Goal: Information Seeking & Learning: Learn about a topic

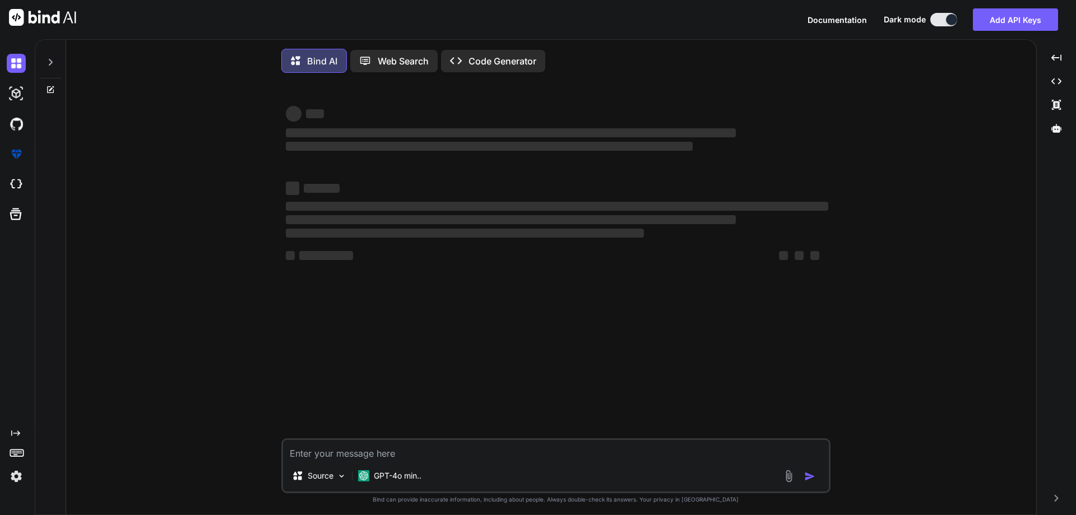
type textarea "x"
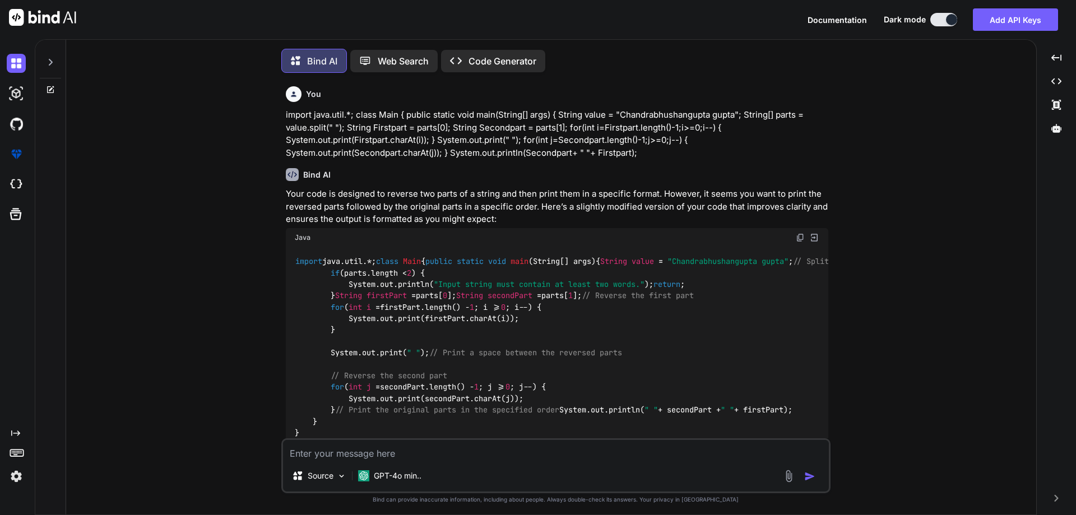
type textarea "class Main { public static void main(String[] args) { //System.out.println("Try…"
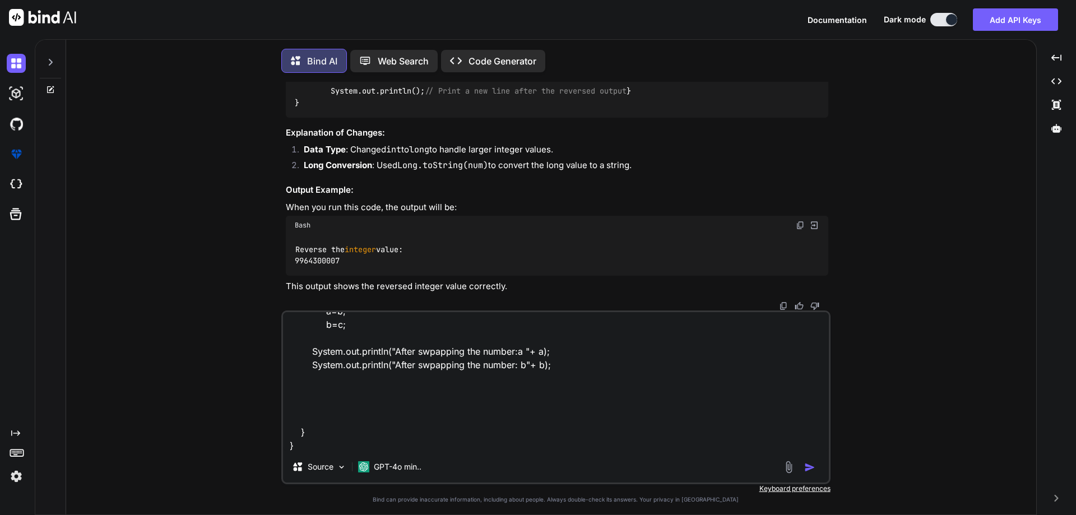
scroll to position [3028, 0]
type textarea "x"
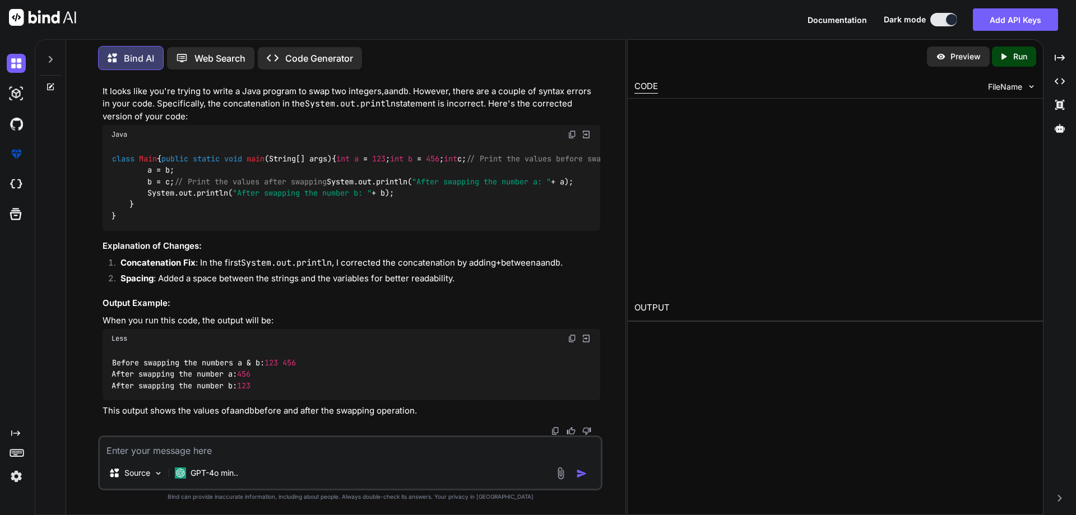
scroll to position [3698, 0]
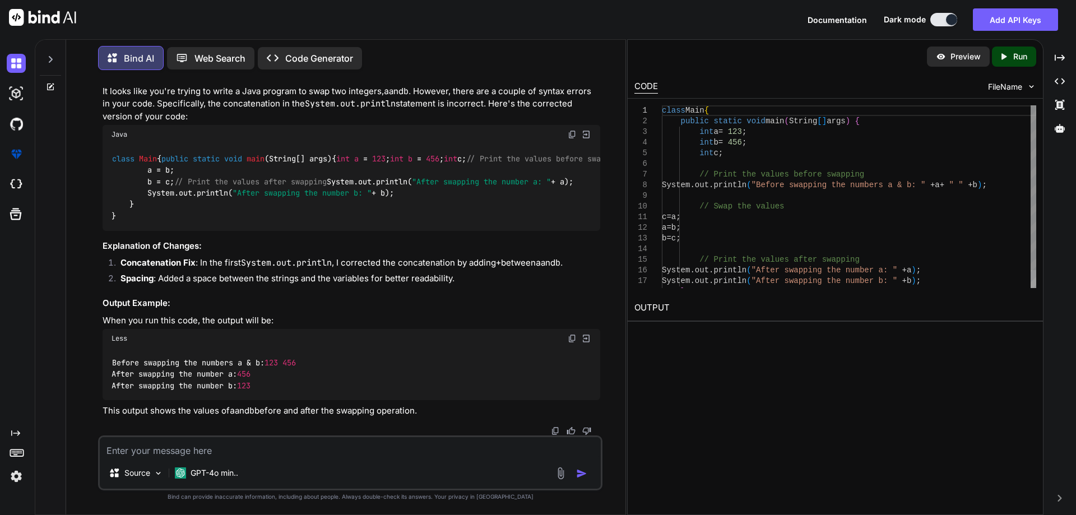
type textarea "x"
drag, startPoint x: 143, startPoint y: 283, endPoint x: 244, endPoint y: 277, distance: 100.5
click at [244, 230] on div "class Main { public static void main (String[] args) { int a = 123 ; int b = 45…" at bounding box center [352, 187] width 498 height 86
copy code "// Swap the values"
